Goal: Task Accomplishment & Management: Manage account settings

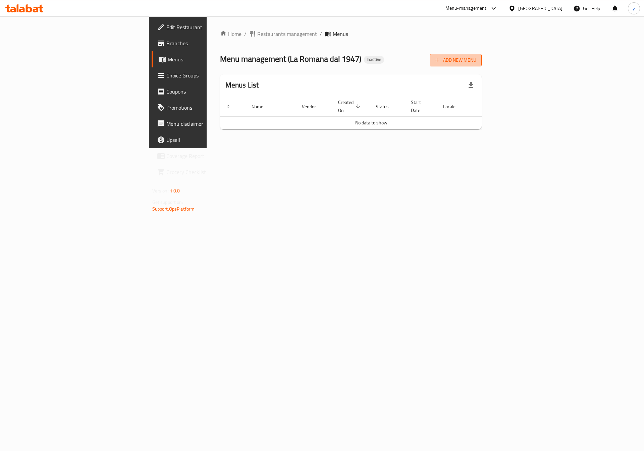
click at [441, 59] on icon "button" at bounding box center [437, 60] width 7 height 7
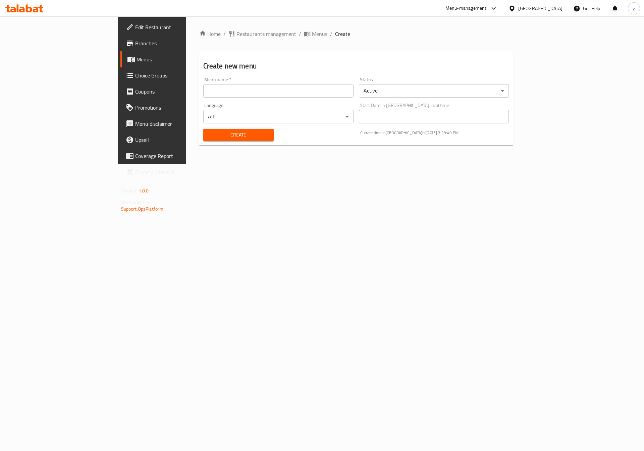
click at [280, 96] on input "text" at bounding box center [278, 90] width 150 height 13
type input "9\9\2025"
click at [209, 136] on span "Create" at bounding box center [239, 135] width 60 height 8
click at [137, 61] on span "Menus" at bounding box center [179, 59] width 84 height 8
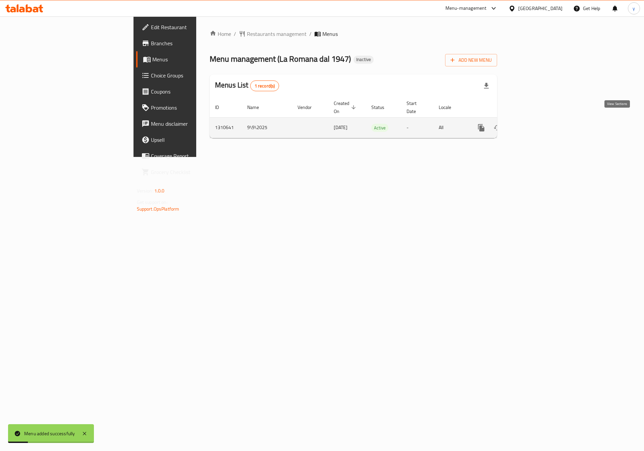
click at [538, 120] on link "enhanced table" at bounding box center [530, 128] width 16 height 16
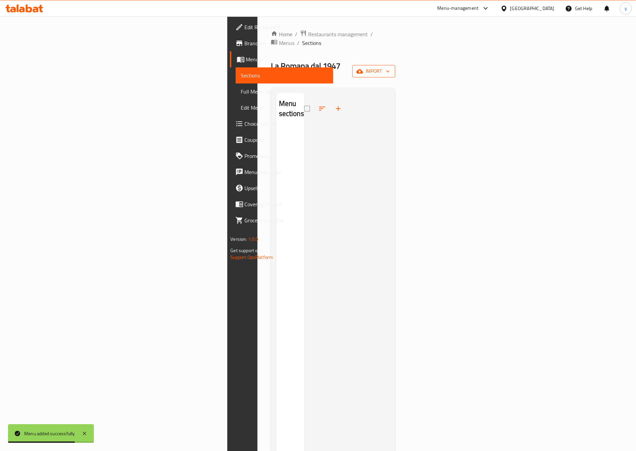
click at [390, 67] on span "import" at bounding box center [374, 71] width 32 height 8
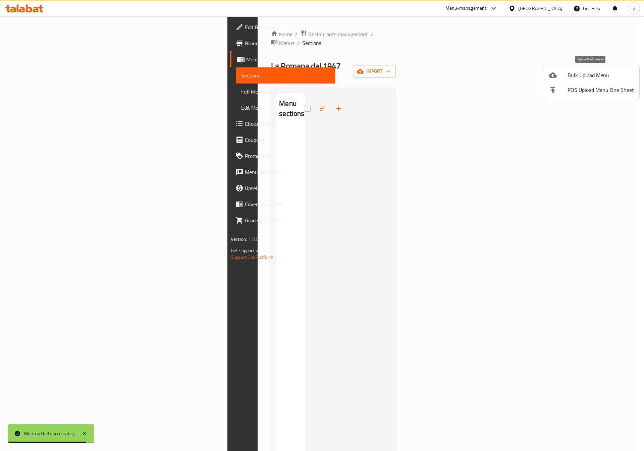
click at [574, 71] on span "Bulk Upload Menu" at bounding box center [601, 75] width 66 height 8
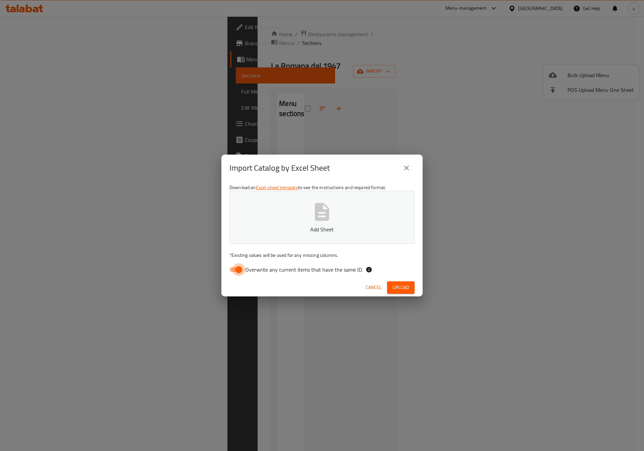
click at [238, 274] on input "Overwrite any current items that have the same ID." at bounding box center [239, 269] width 38 height 13
checkbox input "false"
click at [359, 199] on button "Add Sheet" at bounding box center [321, 217] width 185 height 53
click at [395, 288] on span "Upload" at bounding box center [401, 288] width 17 height 8
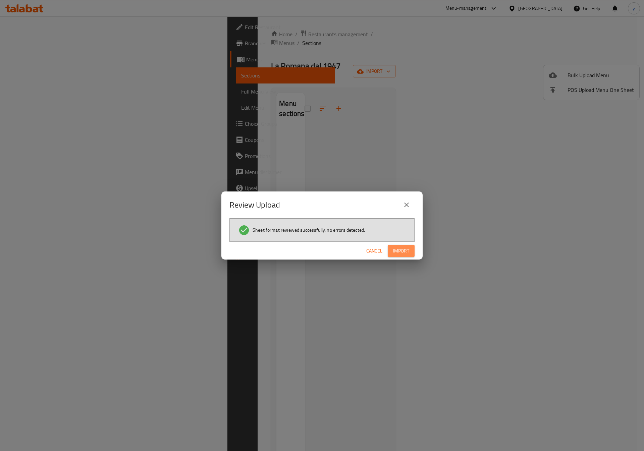
click at [404, 249] on span "Import" at bounding box center [401, 251] width 16 height 8
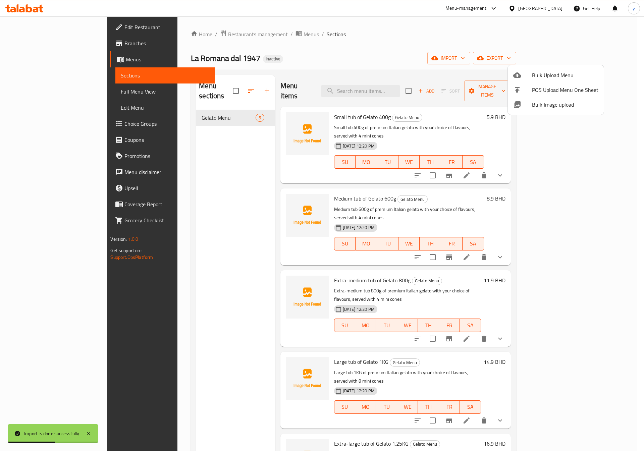
click at [34, 95] on div at bounding box center [322, 225] width 644 height 451
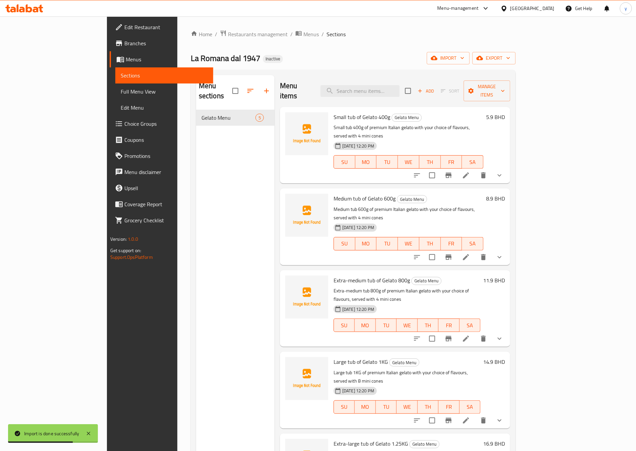
click at [121, 93] on span "Full Menu View" at bounding box center [164, 92] width 87 height 8
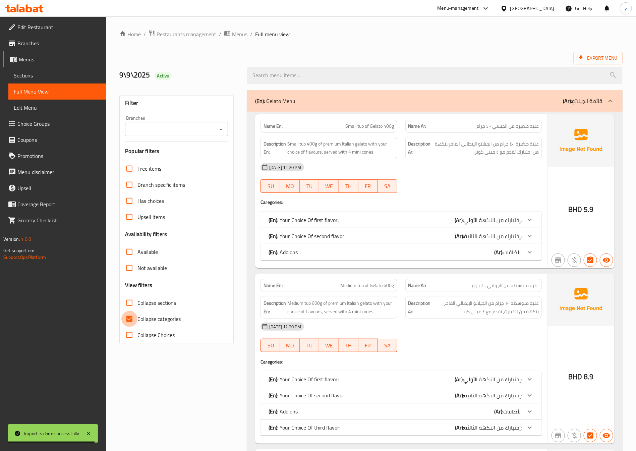
click at [132, 318] on input "Collapse categories" at bounding box center [129, 319] width 16 height 16
checkbox input "false"
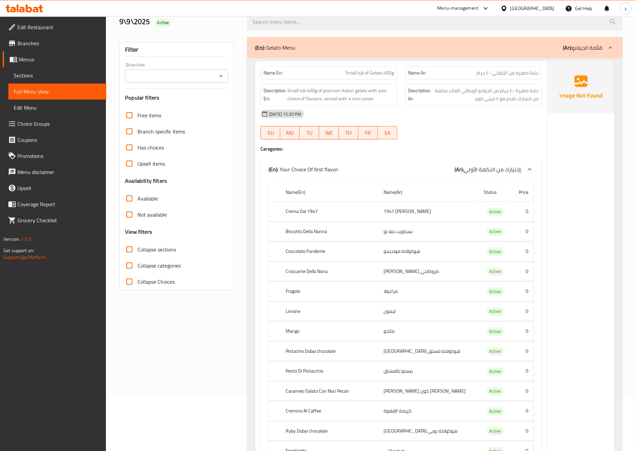
scroll to position [101, 0]
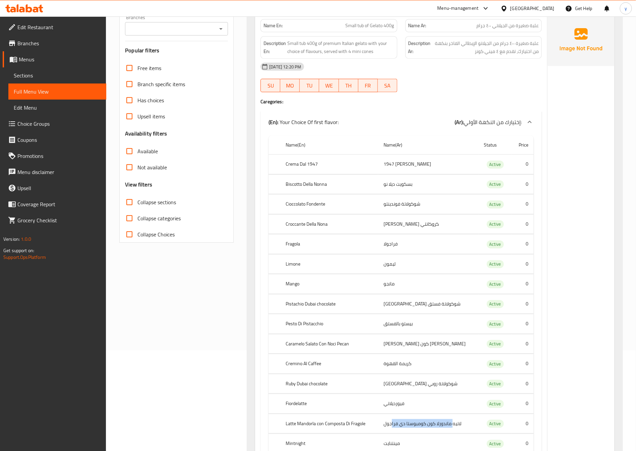
drag, startPoint x: 413, startPoint y: 425, endPoint x: 456, endPoint y: 428, distance: 43.0
click at [455, 428] on td "لاتيه ماندورلا كون كومبوستا دي فراجول" at bounding box center [428, 424] width 101 height 20
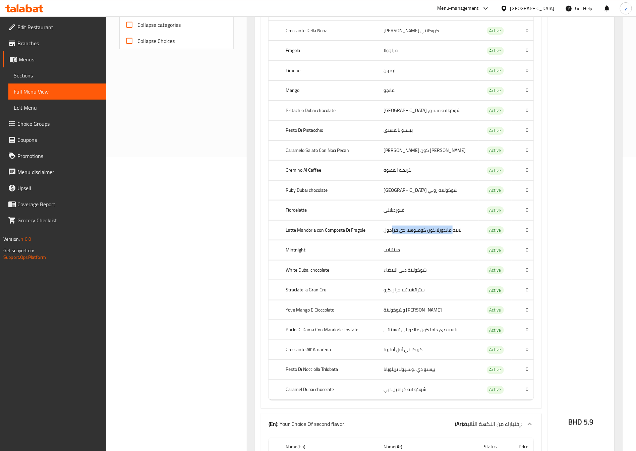
scroll to position [302, 0]
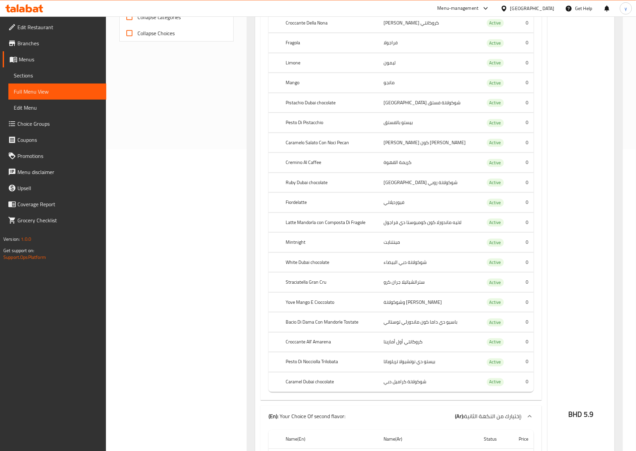
click at [398, 246] on td "مينتنايت" at bounding box center [428, 243] width 101 height 20
click at [405, 268] on td "شوكولاتة دبي البيضاء" at bounding box center [428, 263] width 101 height 20
click at [406, 284] on td "ستراتشياتيلا جران كرو" at bounding box center [428, 283] width 101 height 20
click at [410, 304] on td "[PERSON_NAME] وشوكولاتة" at bounding box center [428, 303] width 101 height 20
click at [411, 326] on td "باسيو دي داما كون ماندورلي توستاتي" at bounding box center [428, 323] width 101 height 20
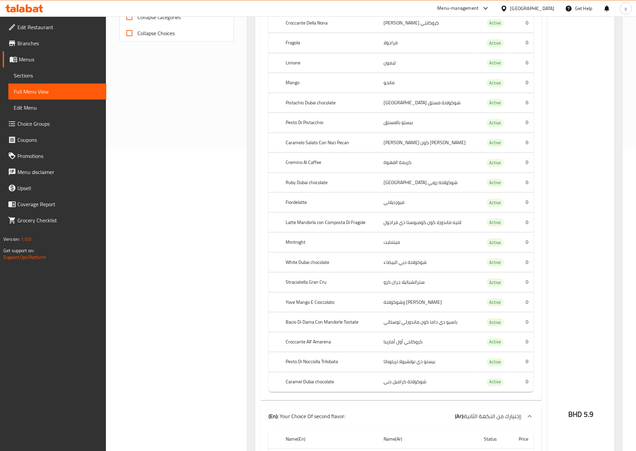
click at [411, 348] on td "كروكانتي أول أمارينا" at bounding box center [428, 343] width 101 height 20
click at [410, 366] on td "بيستو دي نوتشيولا تريلوباتا" at bounding box center [428, 363] width 101 height 20
click at [410, 381] on td "شوكولاتة كراميل دبي" at bounding box center [428, 382] width 101 height 20
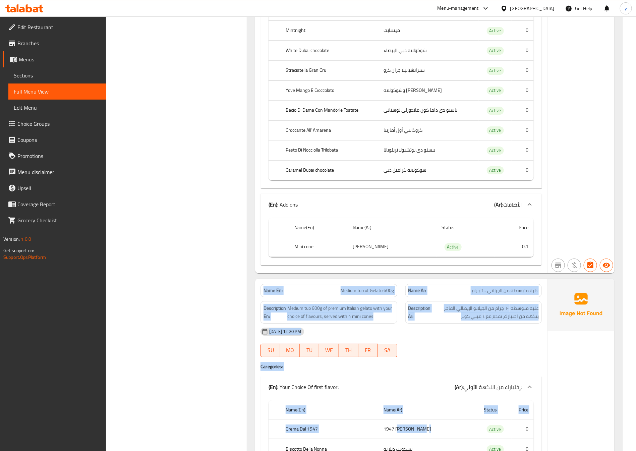
scroll to position [1037, 0]
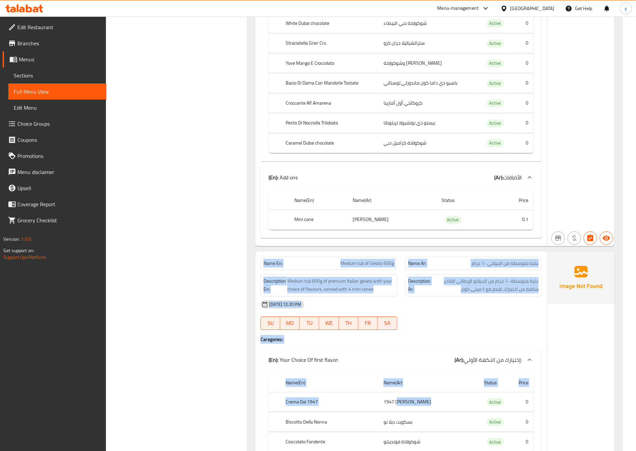
drag, startPoint x: 586, startPoint y: 192, endPoint x: 427, endPoint y: 331, distance: 211.6
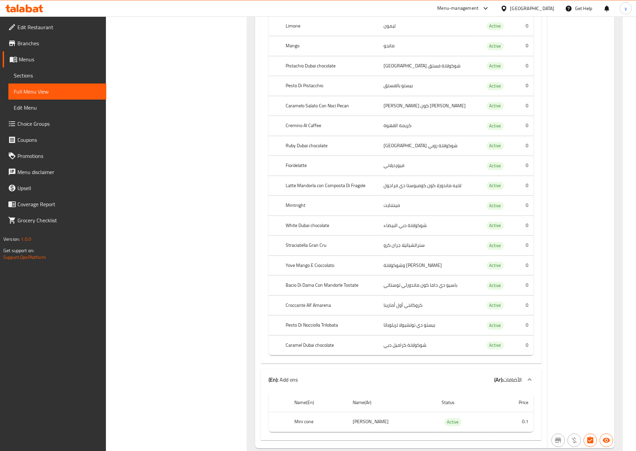
scroll to position [916, 0]
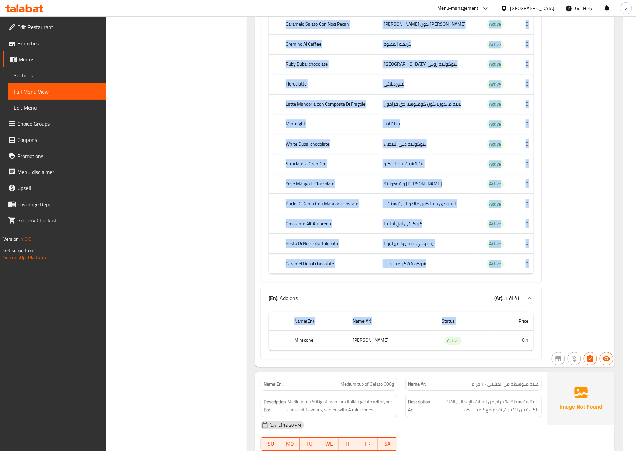
drag, startPoint x: 238, startPoint y: 228, endPoint x: 504, endPoint y: 334, distance: 285.7
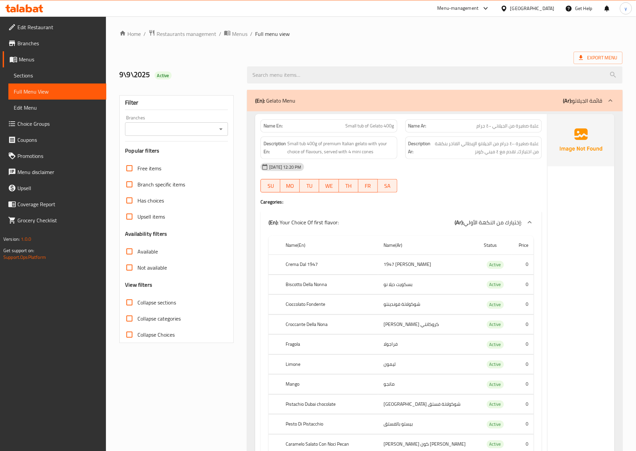
scroll to position [0, 0]
click at [596, 60] on span "Export Menu" at bounding box center [598, 58] width 38 height 8
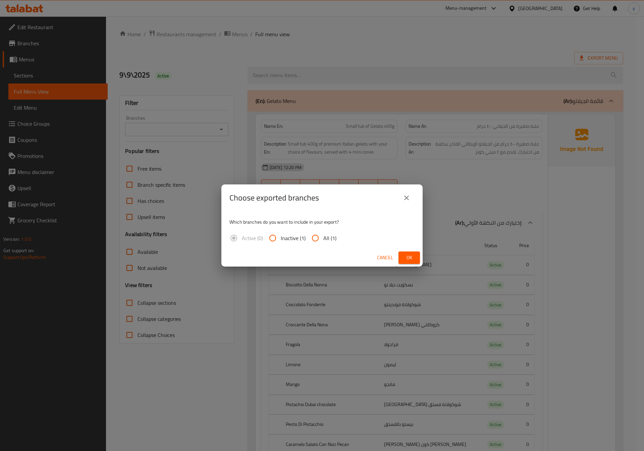
click at [314, 237] on input "All (1)" at bounding box center [315, 238] width 16 height 16
radio input "true"
click at [414, 257] on span "Ok" at bounding box center [409, 258] width 11 height 8
